Goal: Find specific page/section: Find specific page/section

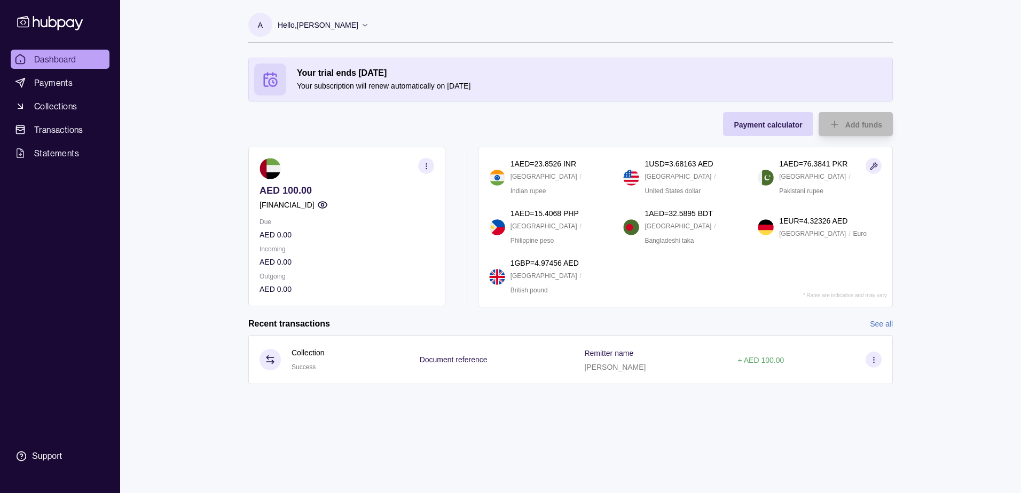
click at [338, 24] on p "Hello, Alex Maingard" at bounding box center [318, 25] width 81 height 12
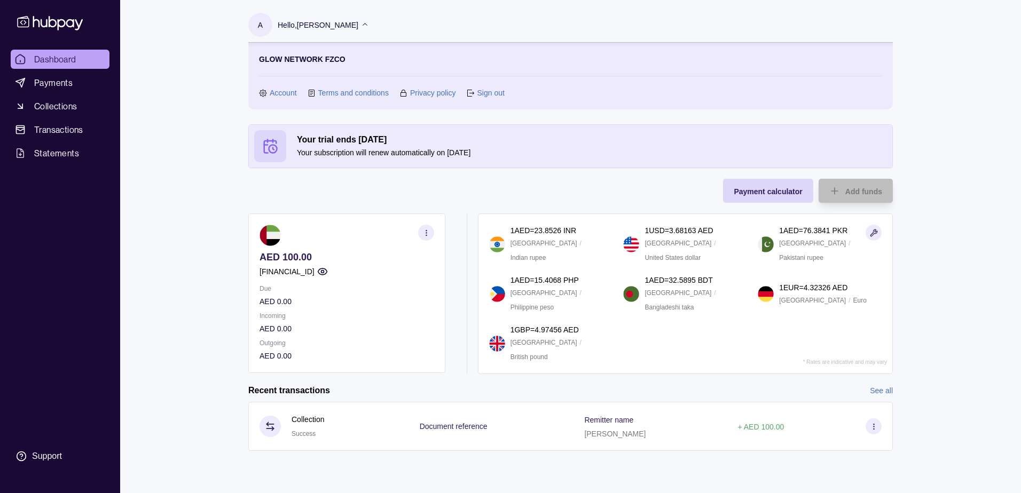
click at [283, 92] on link "Account" at bounding box center [283, 93] width 27 height 12
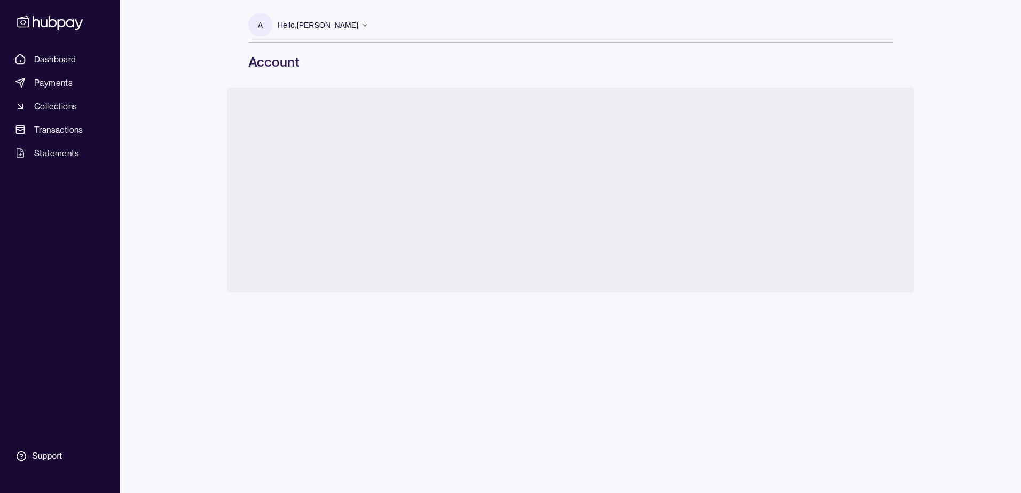
click at [337, 59] on h1 "Account" at bounding box center [570, 61] width 644 height 17
click at [277, 65] on h1 "Account" at bounding box center [570, 61] width 644 height 17
drag, startPoint x: 311, startPoint y: 65, endPoint x: 251, endPoint y: 66, distance: 59.3
click at [251, 66] on h1 "Account" at bounding box center [570, 61] width 644 height 17
click at [250, 66] on h1 "Account" at bounding box center [570, 61] width 644 height 17
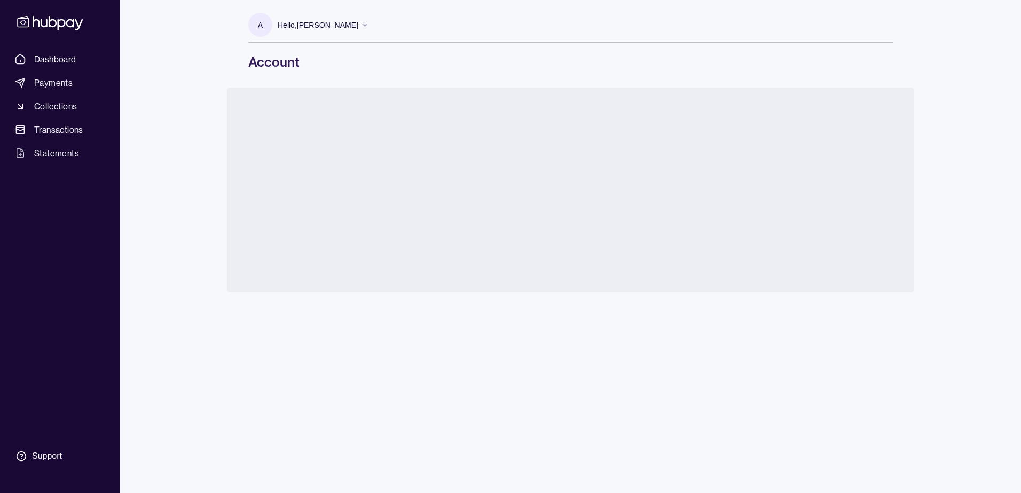
click at [283, 65] on h1 "Account" at bounding box center [570, 61] width 644 height 17
click at [341, 66] on h1 "Account" at bounding box center [570, 61] width 644 height 17
click at [306, 115] on div "Branding Change password Logo Must be JPG or PNG format, at least 128x128 pixel…" at bounding box center [570, 190] width 687 height 205
